Goal: Task Accomplishment & Management: Manage account settings

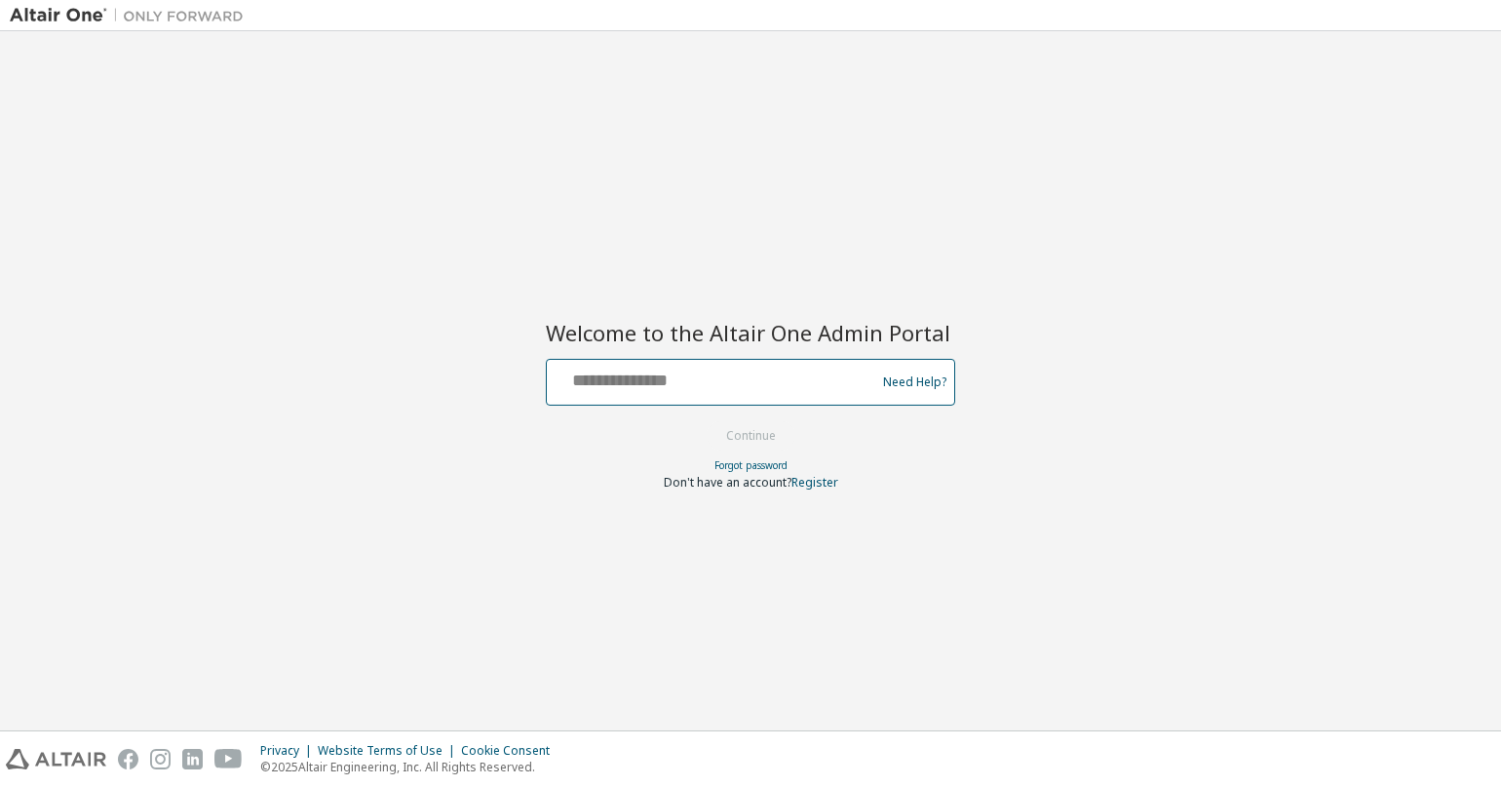
click at [634, 376] on input "text" at bounding box center [714, 378] width 319 height 28
click at [0, 786] on com-1password-button at bounding box center [0, 787] width 0 height 0
type input "**********"
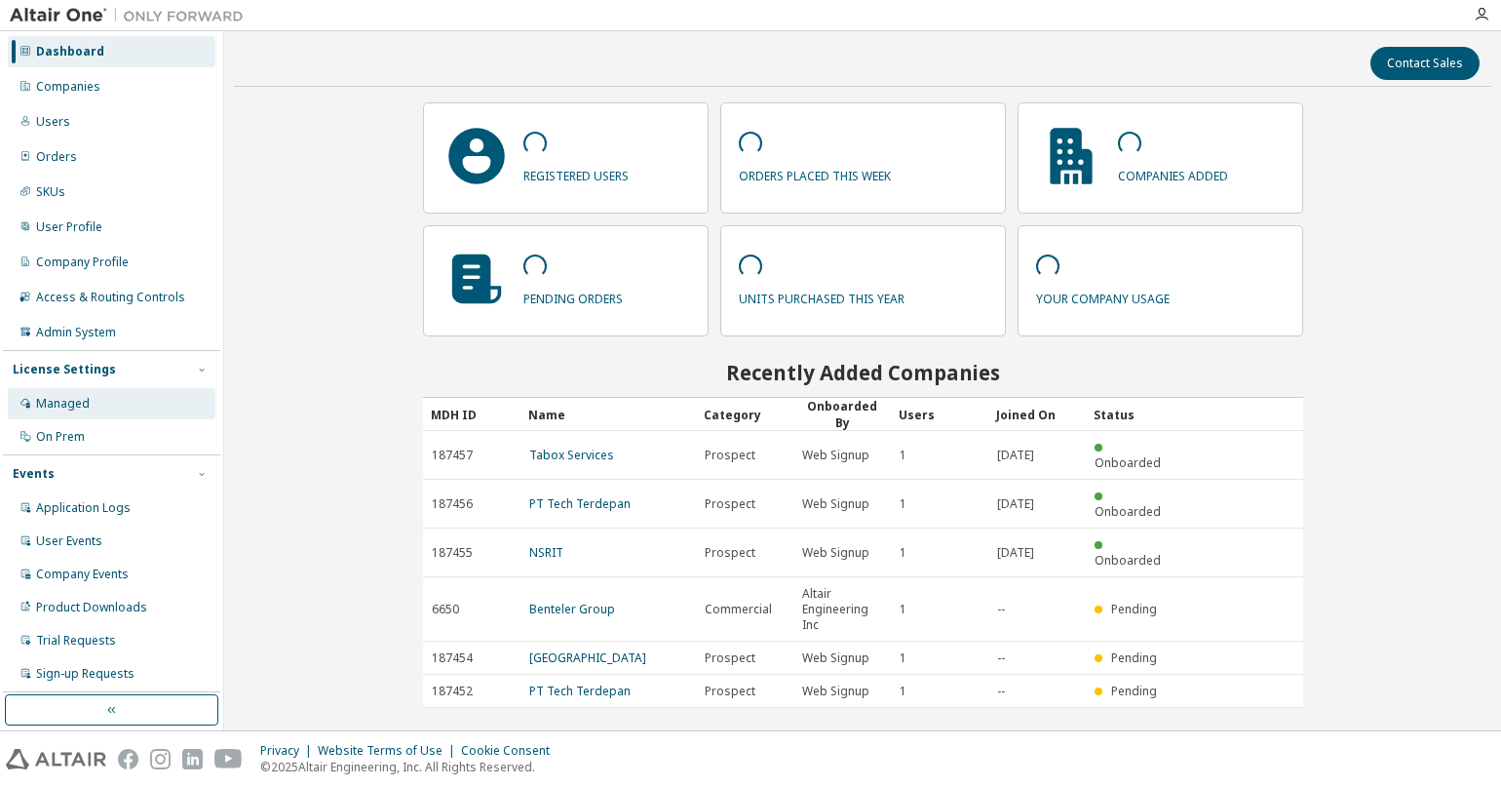
click at [108, 396] on div "Managed" at bounding box center [112, 403] width 208 height 31
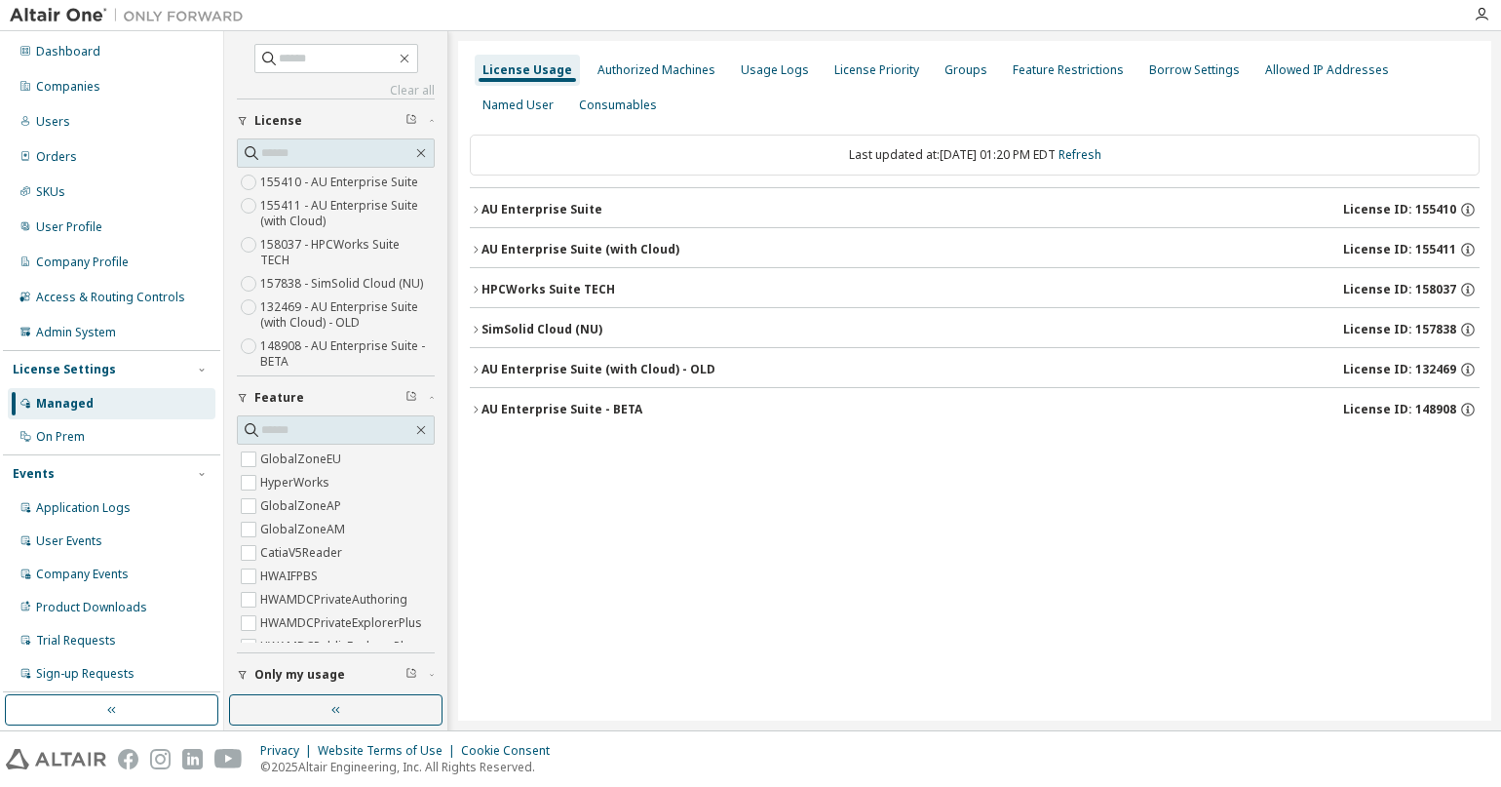
scroll to position [23, 0]
click at [512, 41] on div "License Usage Authorized Machines Usage Logs License Priority Groups Feature Re…" at bounding box center [974, 380] width 1033 height 679
click at [472, 204] on icon "button" at bounding box center [476, 210] width 12 height 12
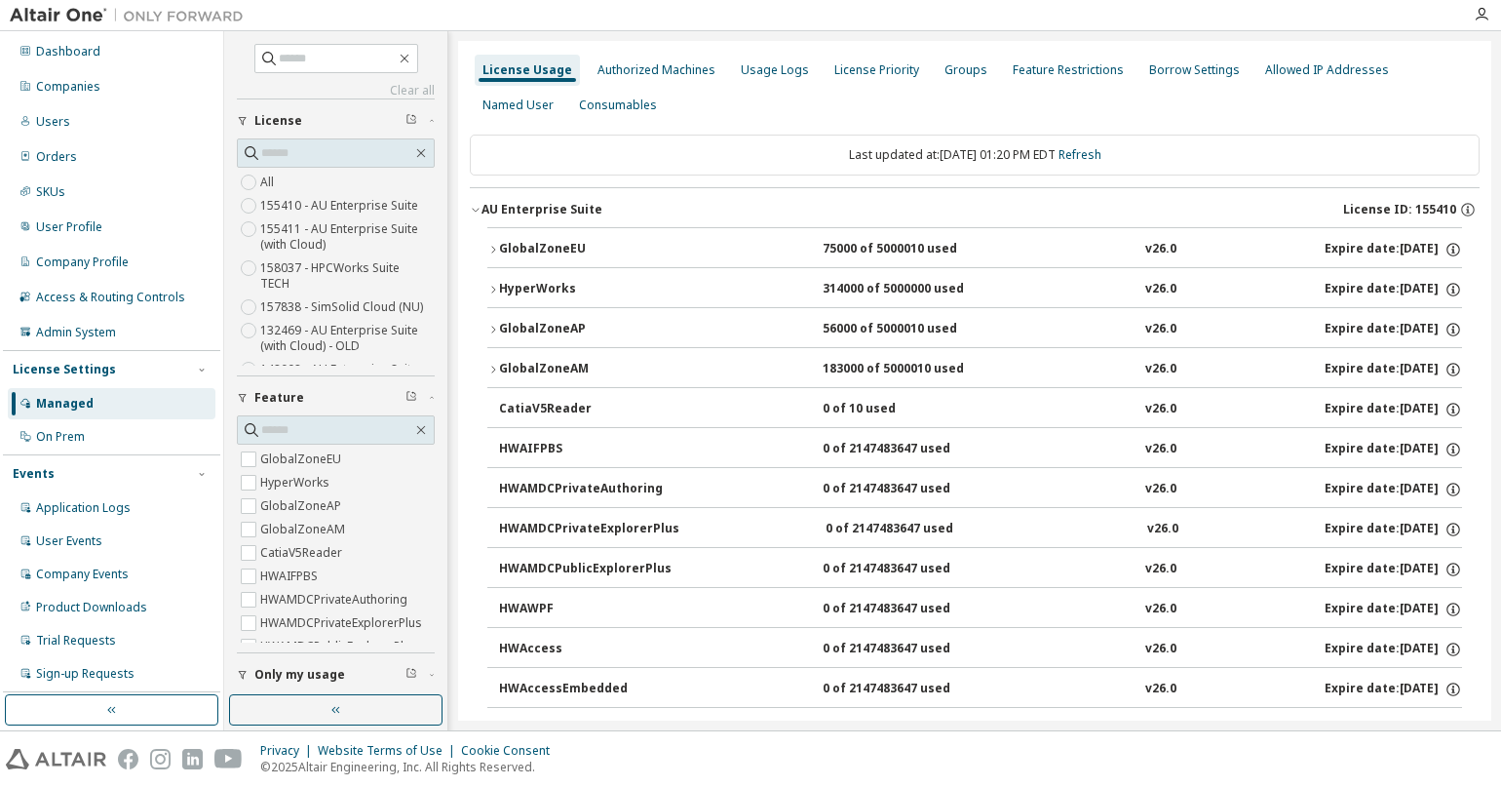
click at [479, 204] on button "AU Enterprise Suite License ID: 155410" at bounding box center [975, 209] width 1010 height 43
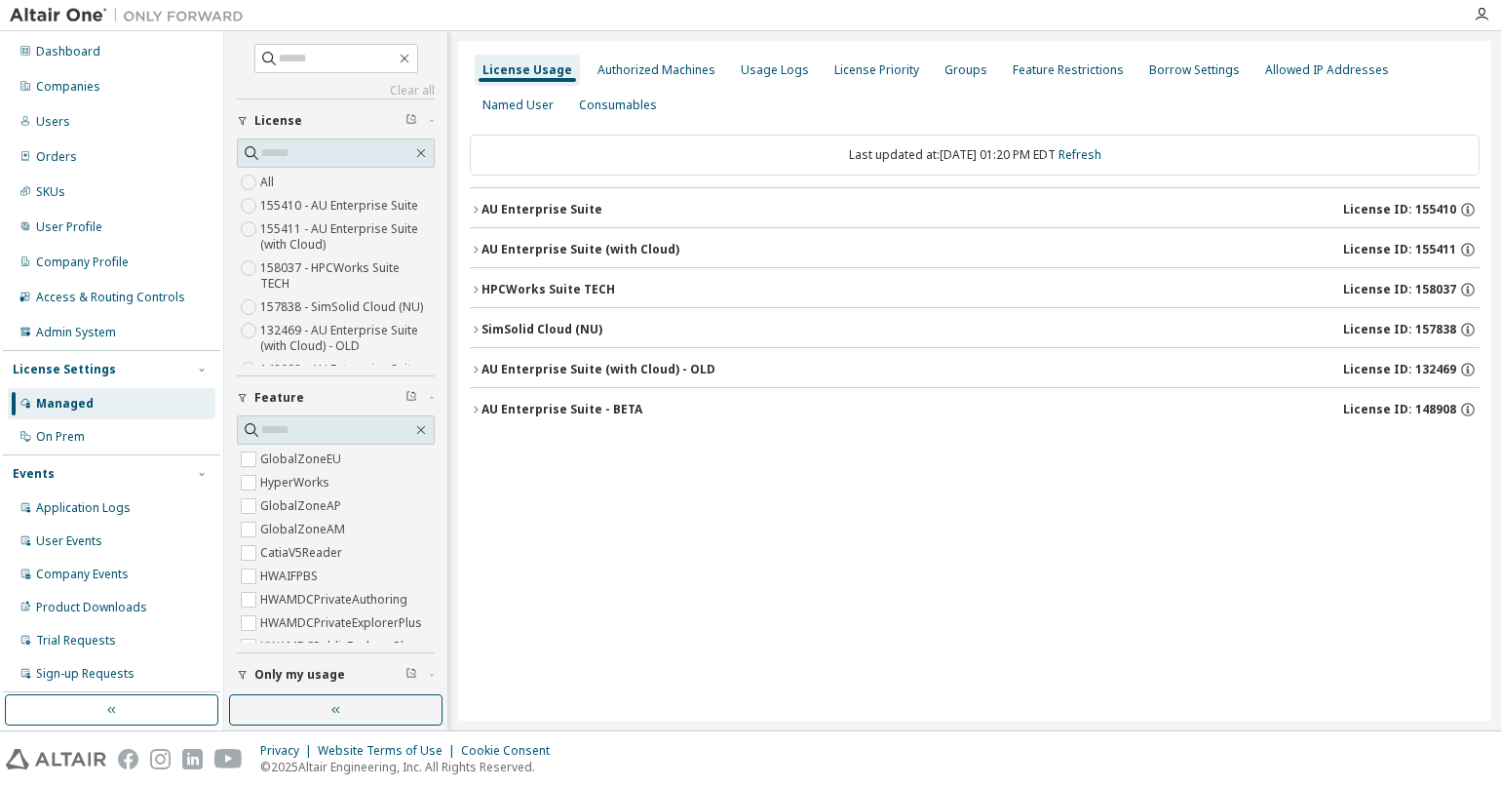
click at [473, 250] on icon "button" at bounding box center [476, 250] width 12 height 12
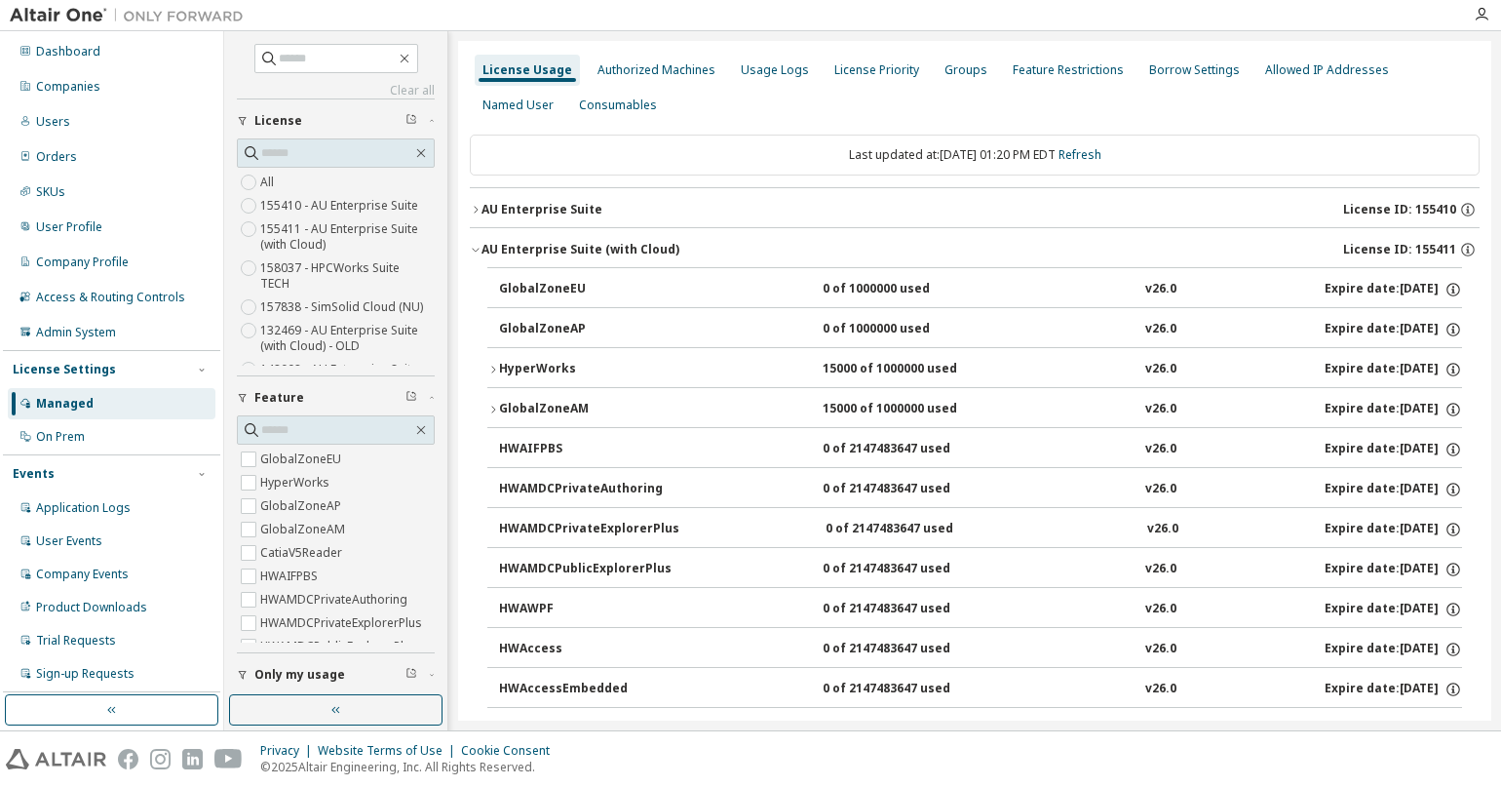
click at [474, 210] on icon "button" at bounding box center [476, 210] width 12 height 12
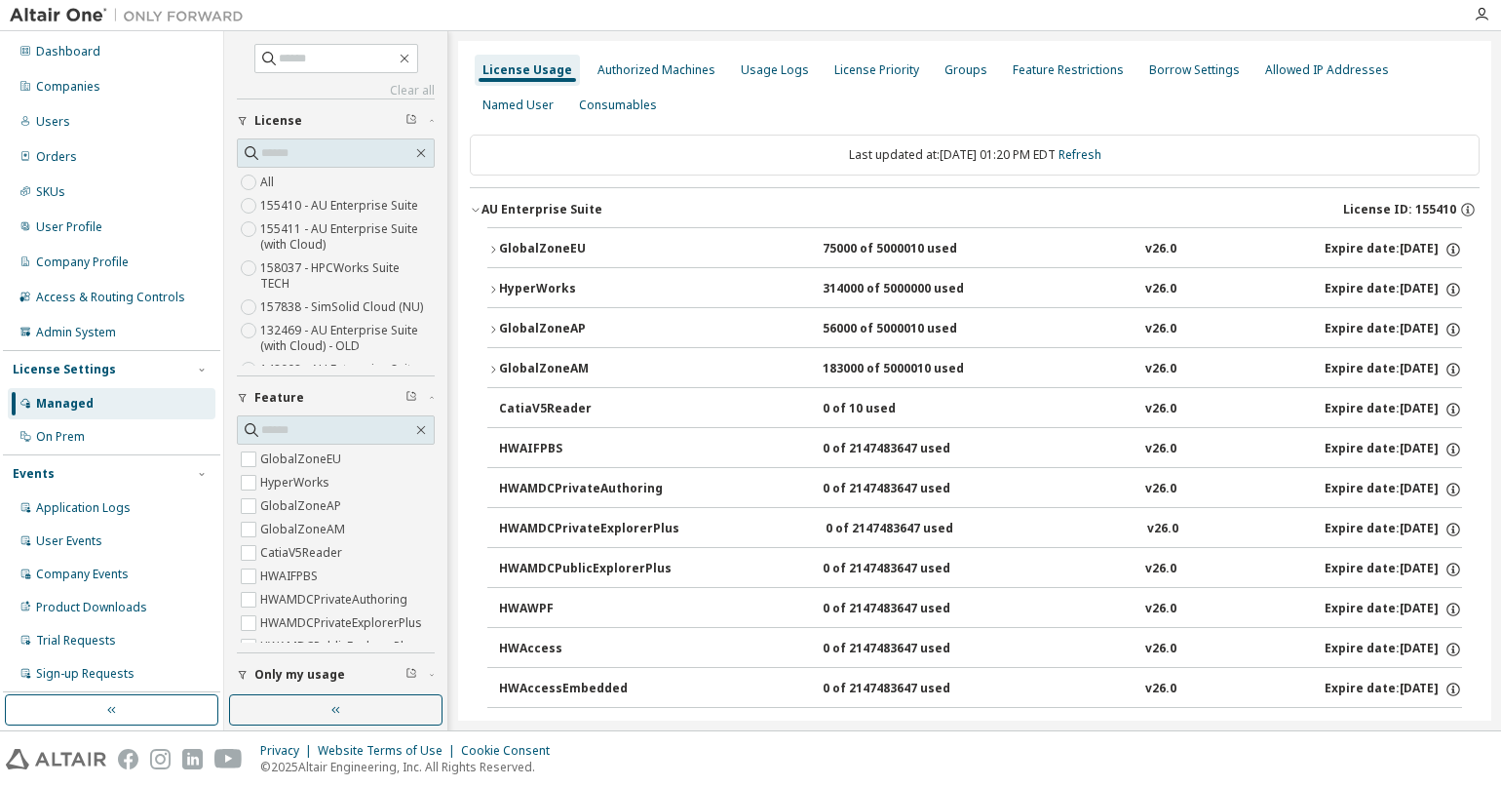
click at [474, 211] on icon "button" at bounding box center [475, 211] width 7 height 4
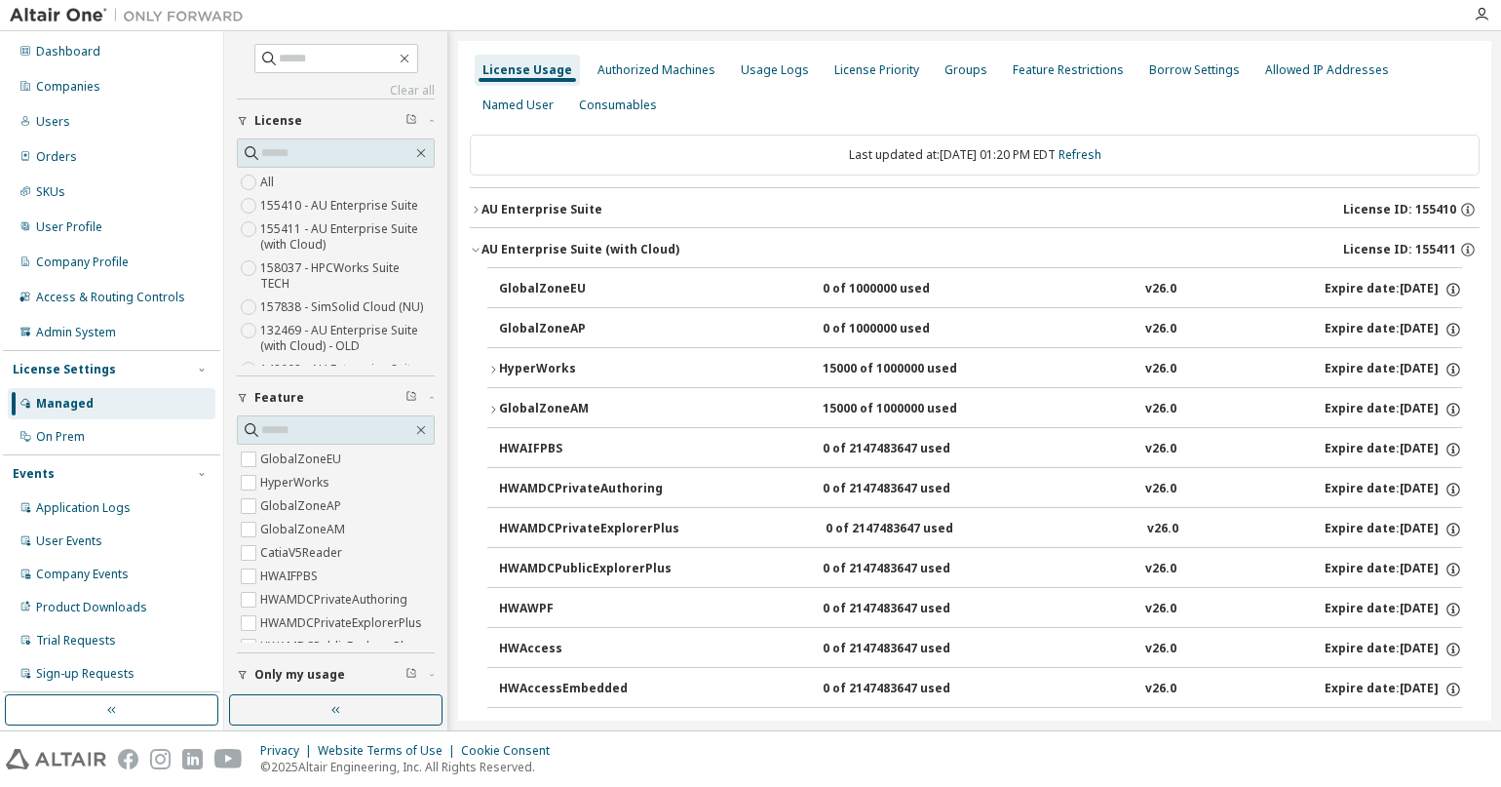
click at [477, 247] on icon "button" at bounding box center [476, 250] width 12 height 12
